Goal: Information Seeking & Learning: Learn about a topic

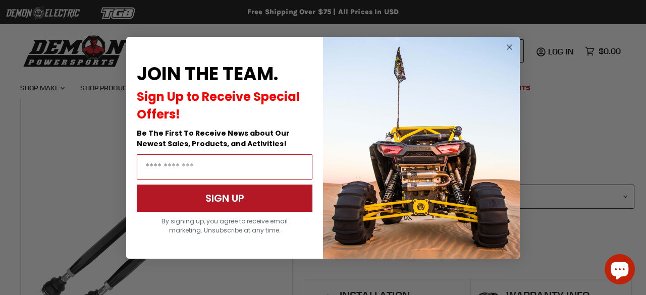
click at [508, 44] on circle "Close dialog" at bounding box center [509, 47] width 12 height 12
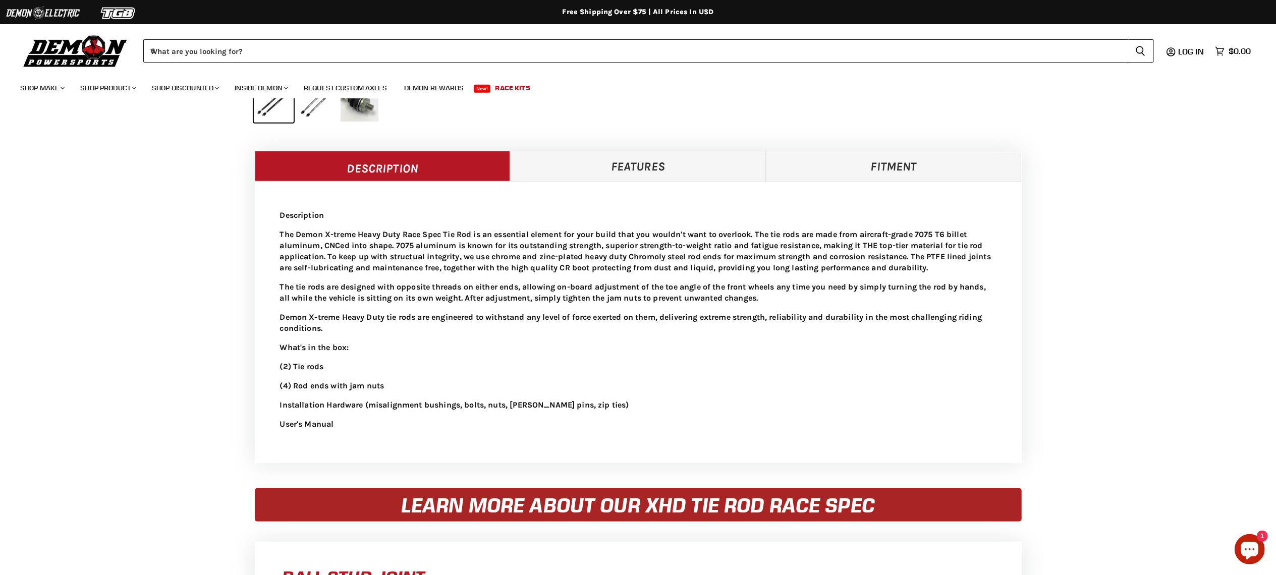
scroll to position [404, 0]
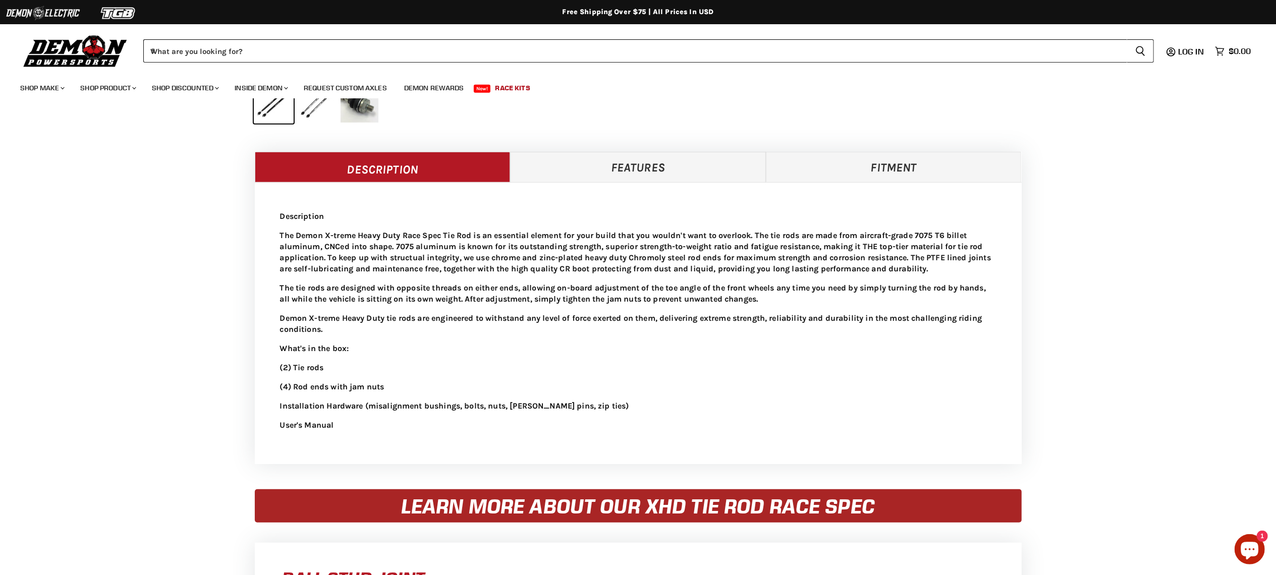
click at [361, 289] on p "The tie rods are designed with opposite threads on either ends, allowing on-boa…" at bounding box center [638, 293] width 716 height 22
click at [590, 159] on link "Features" at bounding box center [638, 167] width 256 height 30
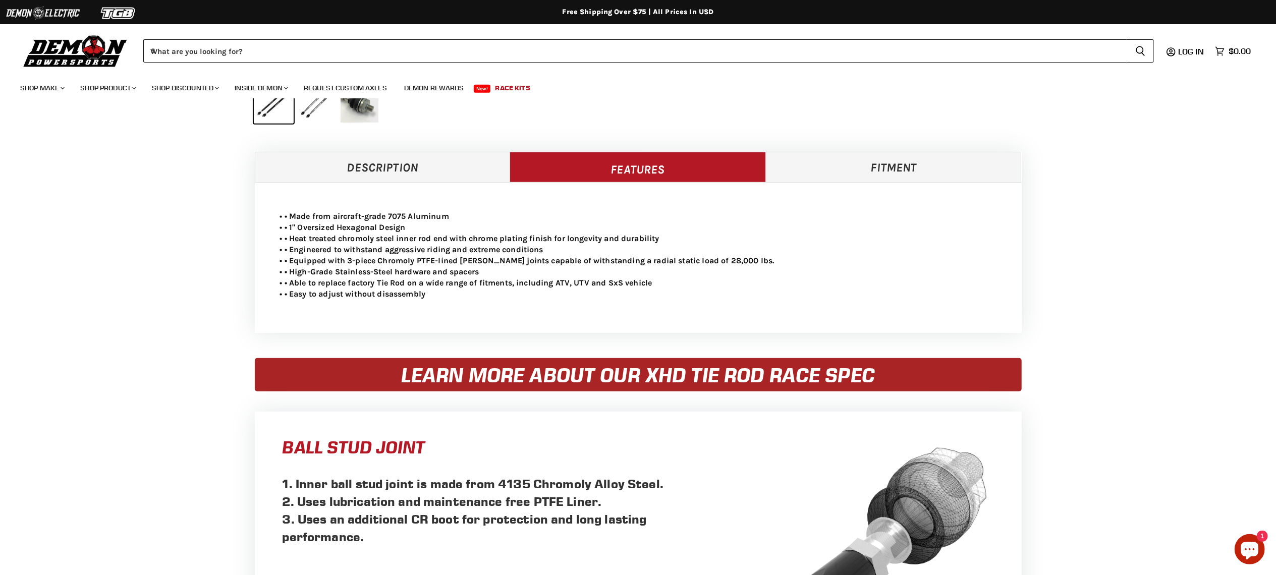
click at [638, 165] on link "Fitment" at bounding box center [894, 167] width 256 height 30
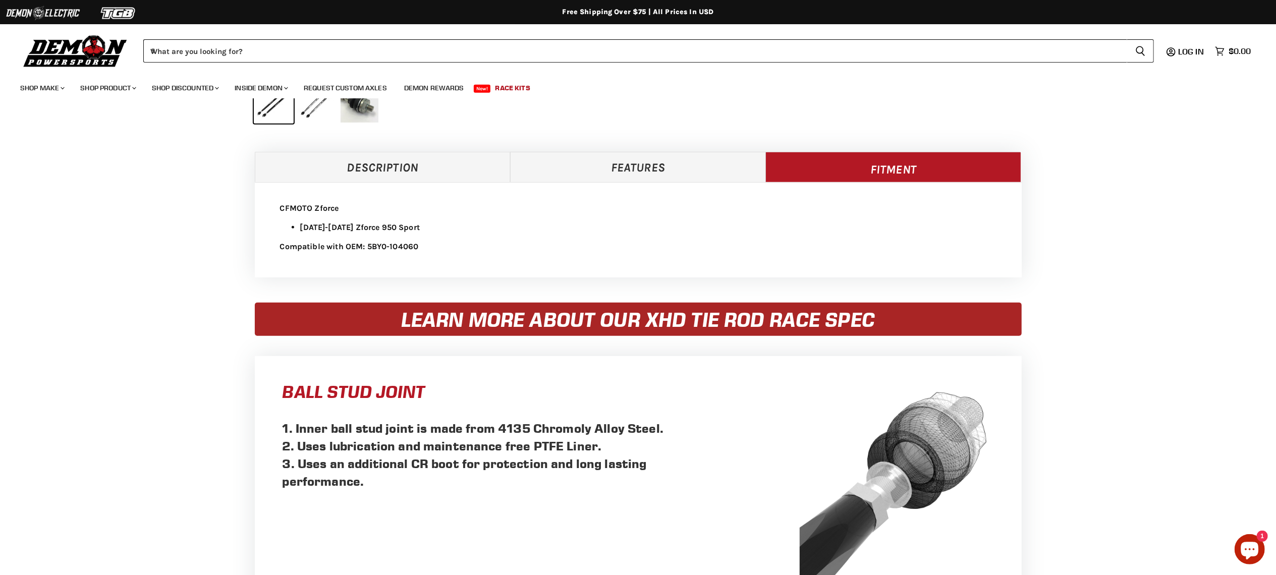
click at [336, 170] on link "Description" at bounding box center [383, 167] width 256 height 30
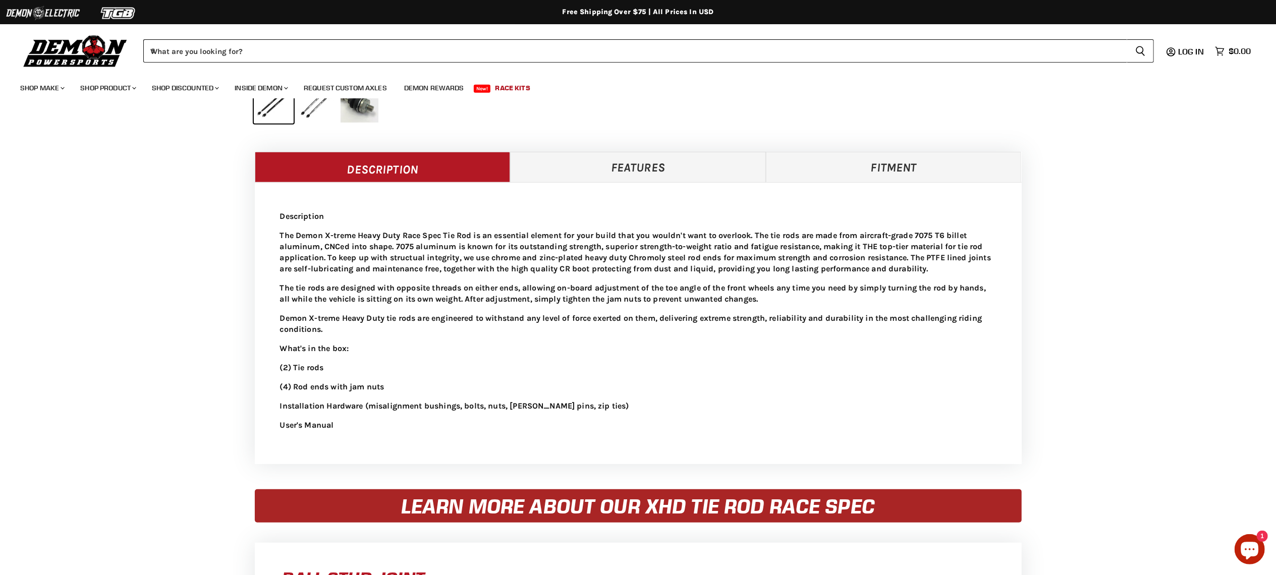
click at [604, 173] on link "Features" at bounding box center [638, 167] width 256 height 30
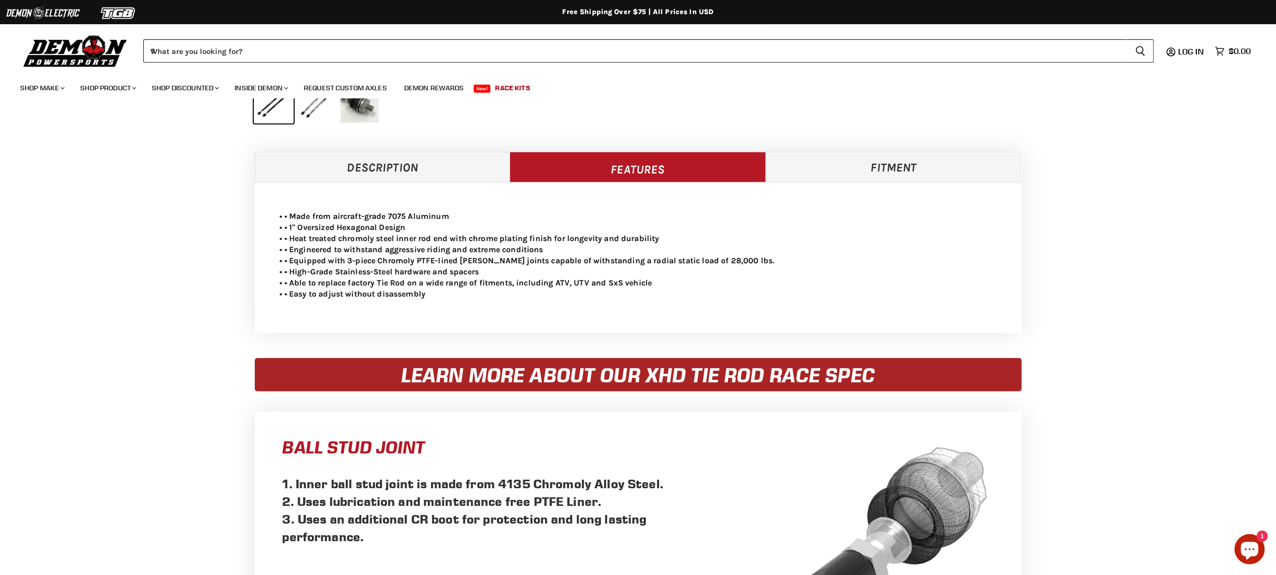
click at [638, 169] on link "Fitment" at bounding box center [894, 167] width 256 height 30
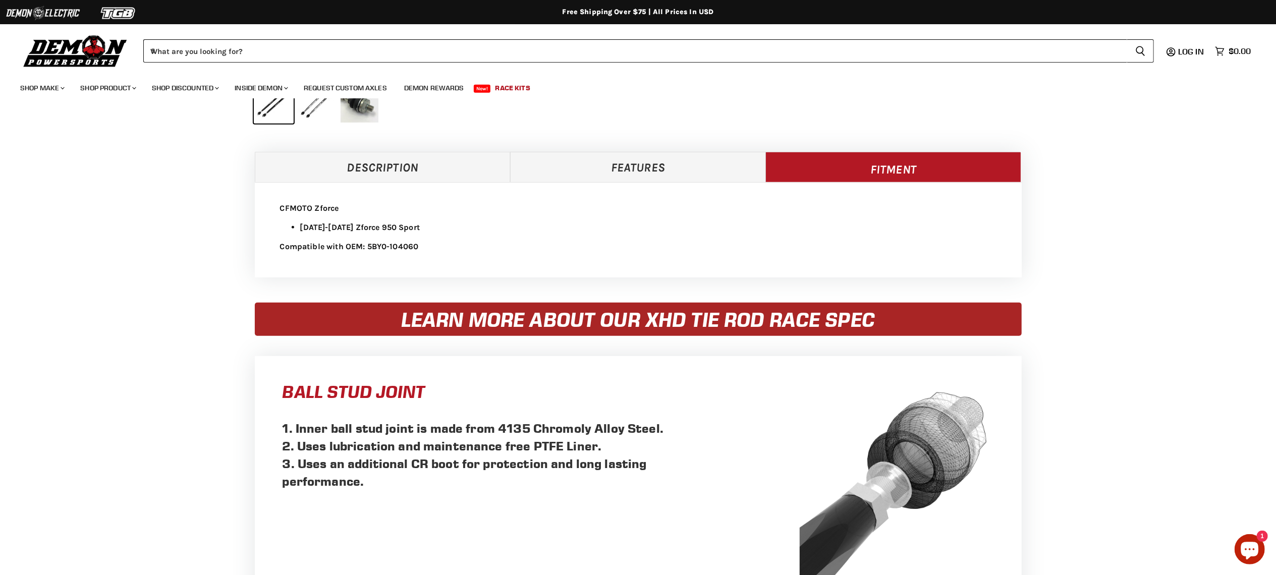
click at [460, 175] on link "Description" at bounding box center [383, 167] width 256 height 30
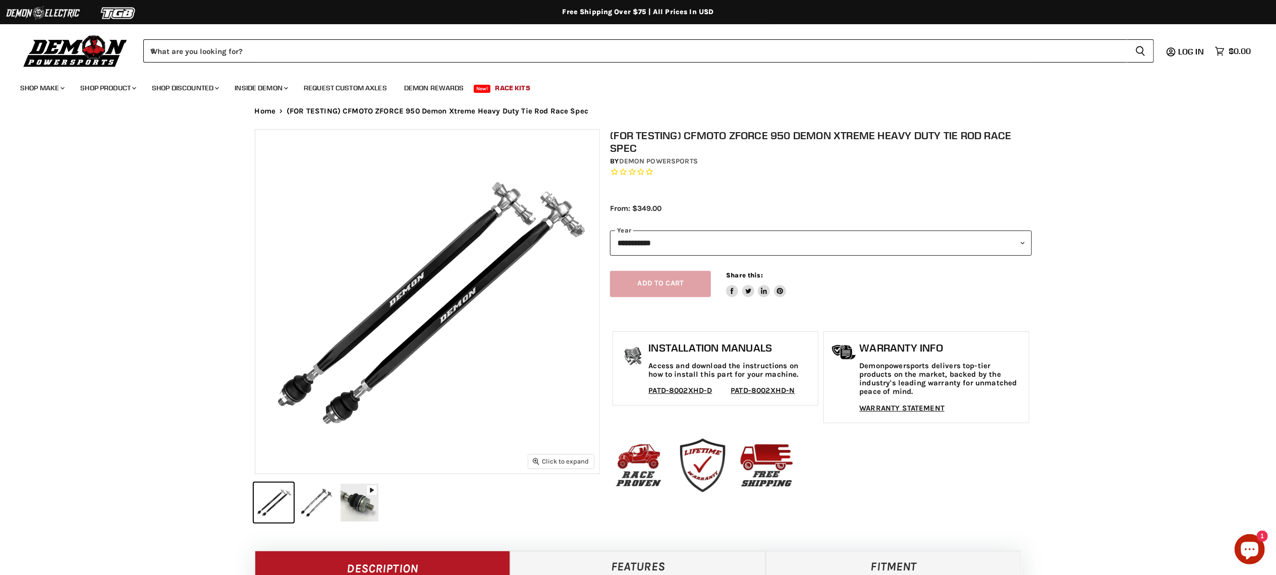
scroll to position [0, 0]
